Goal: Task Accomplishment & Management: Use online tool/utility

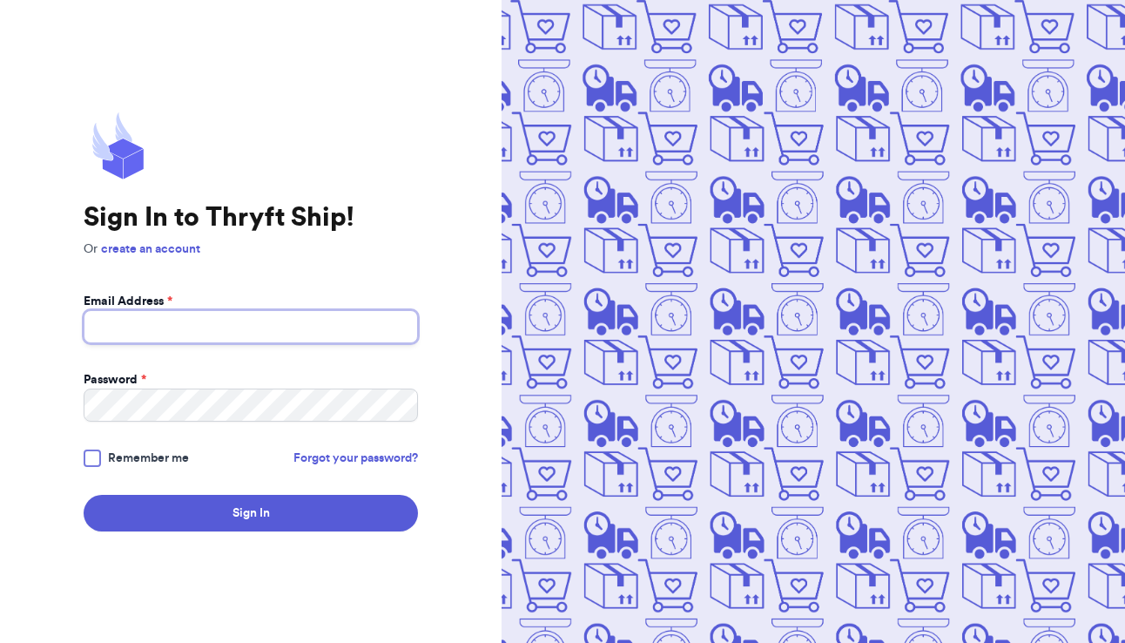
type input "[PERSON_NAME][EMAIL_ADDRESS][DOMAIN_NAME]"
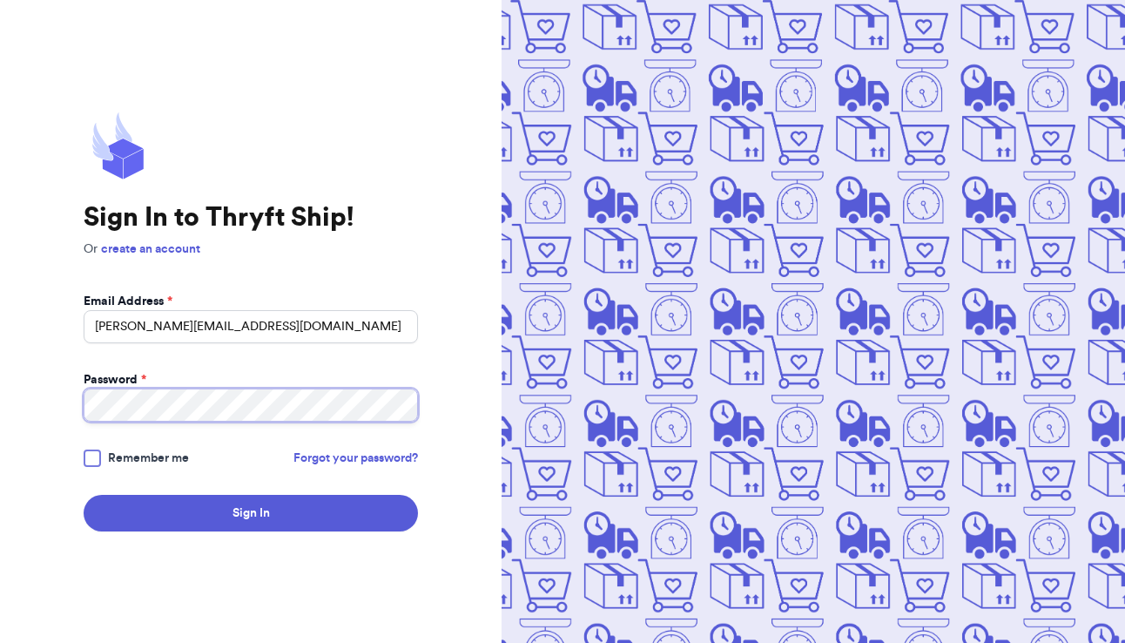
click at [251, 513] on button "Sign In" at bounding box center [251, 513] width 334 height 37
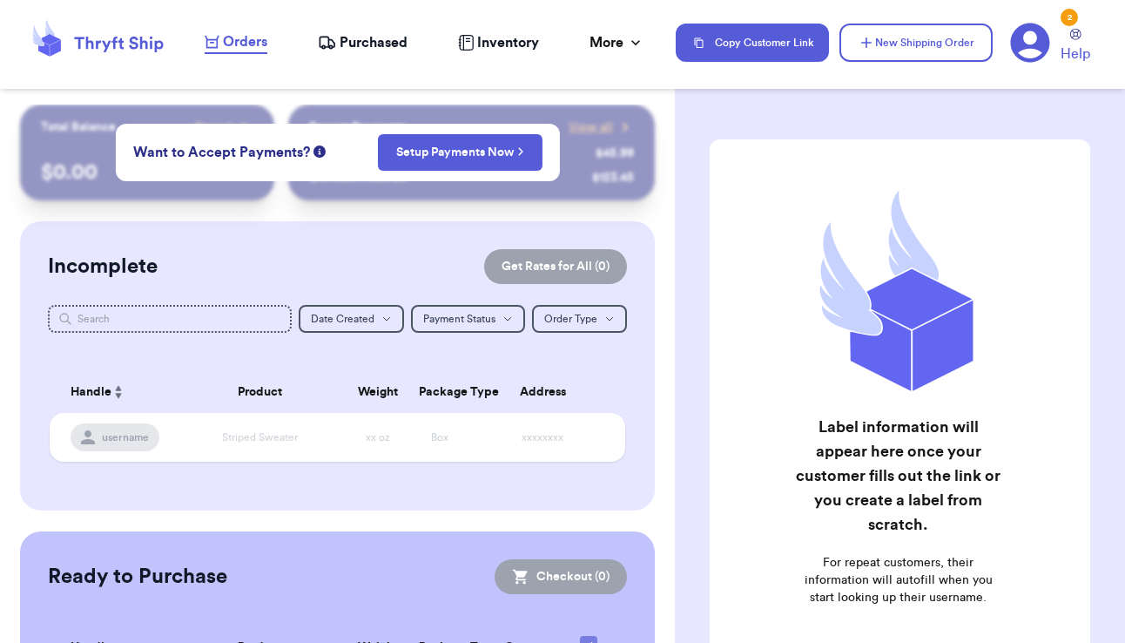
click at [268, 433] on table "Handle Product Weight Package Type Address username Striped Sweater xx oz Box x…" at bounding box center [337, 422] width 579 height 122
click at [371, 249] on div "Customer Link New Order Total Balance Payout $ 0.00 Recent Payments View all @ …" at bounding box center [562, 321] width 1125 height 643
click at [958, 59] on button "New Shipping Order" at bounding box center [916, 43] width 153 height 38
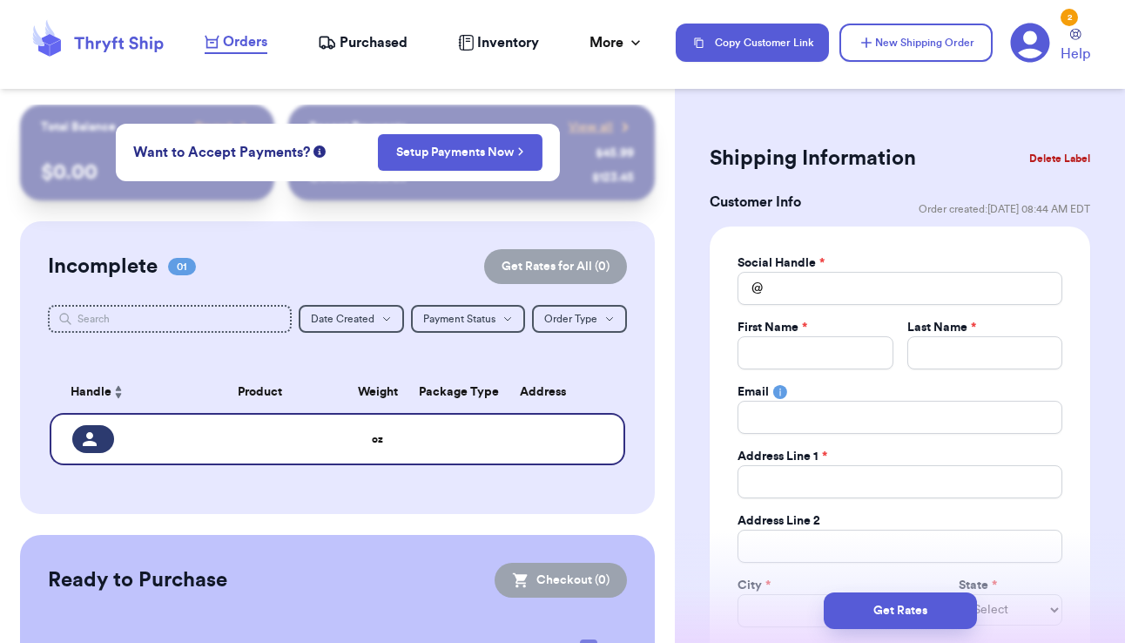
click at [617, 250] on div "Customer Link New Order Total Balance Payout $ 0.00 Recent Payments View all @ …" at bounding box center [562, 321] width 1125 height 643
